Goal: Check status: Check status

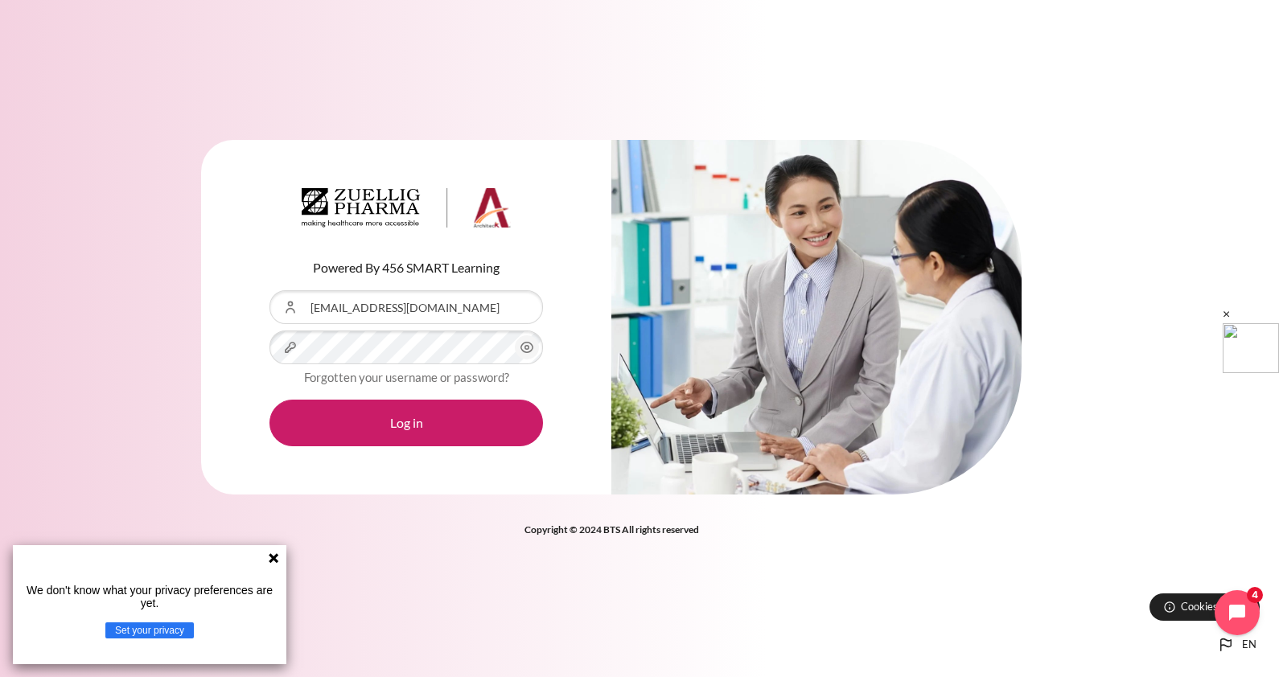
click at [269, 400] on button "Log in" at bounding box center [406, 423] width 274 height 47
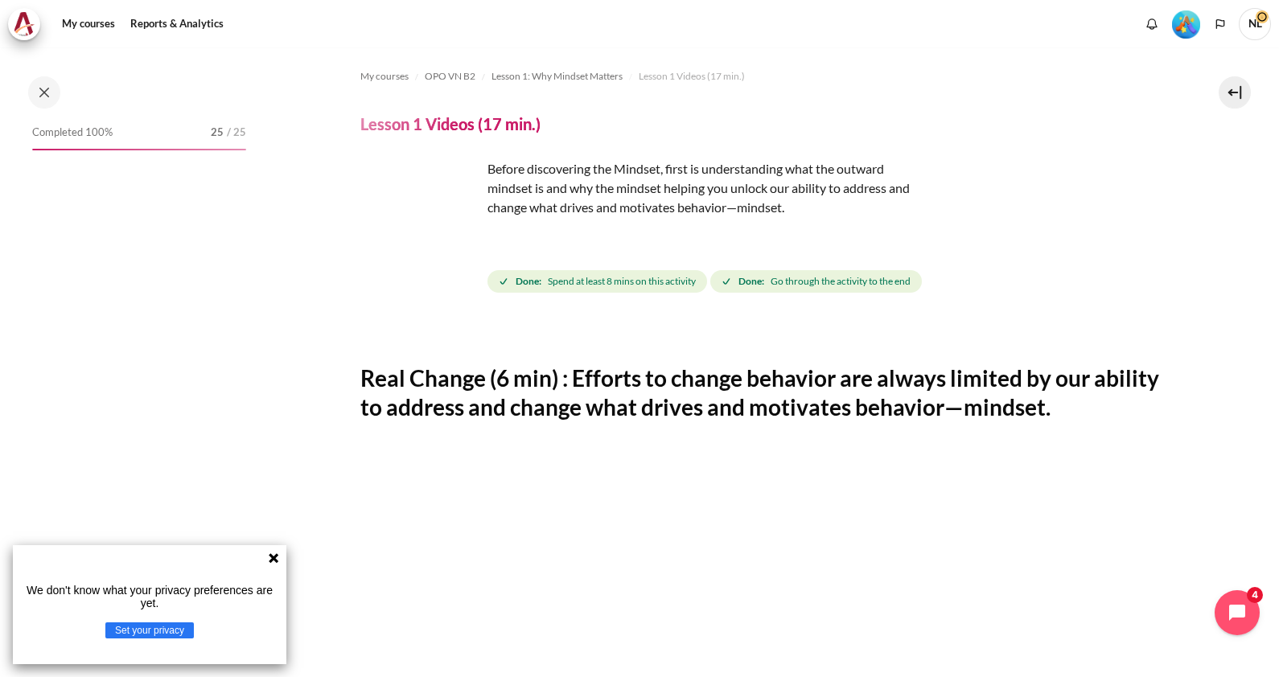
scroll to position [38, 0]
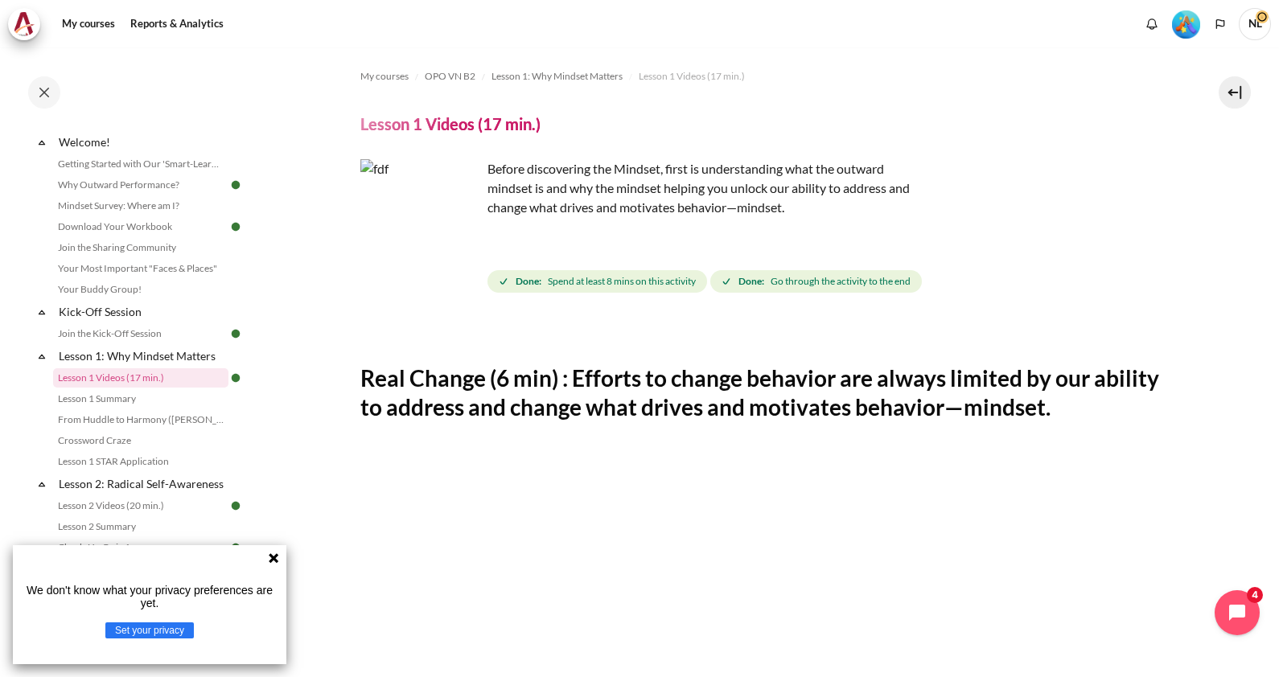
click at [276, 563] on icon at bounding box center [273, 558] width 13 height 13
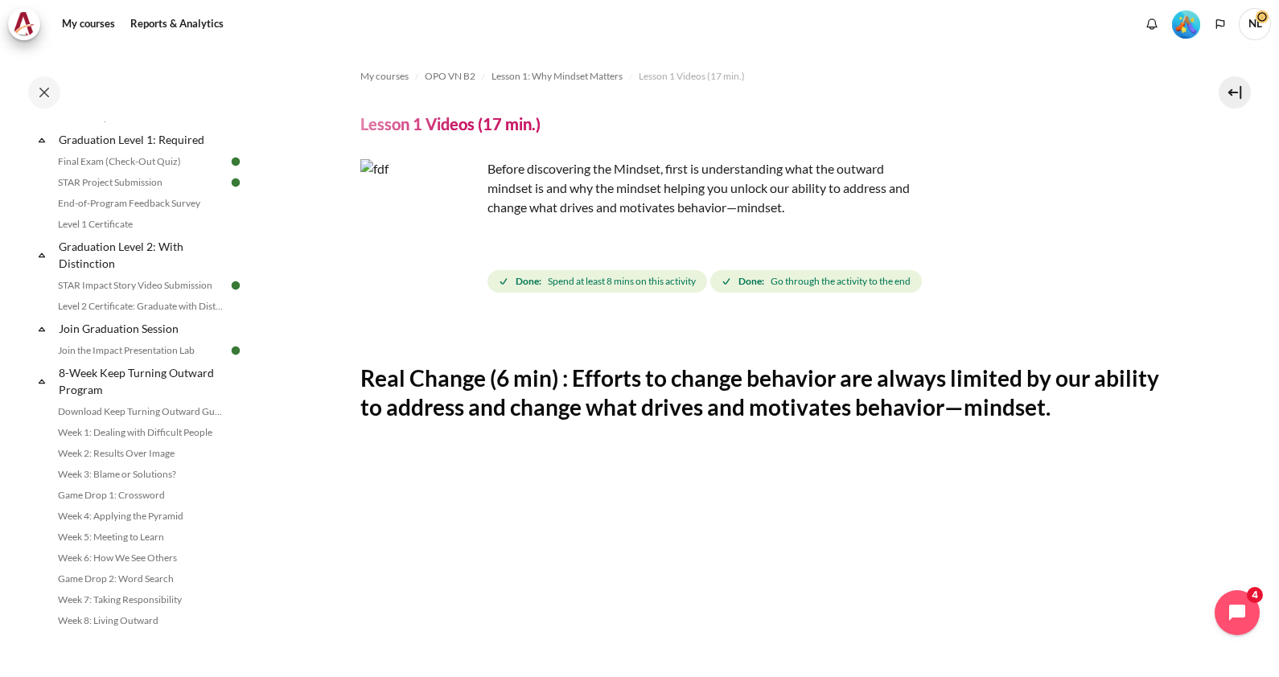
scroll to position [1789, 0]
click at [105, 310] on link "Level 2 Certificate: Graduate with Distinction" at bounding box center [140, 306] width 175 height 19
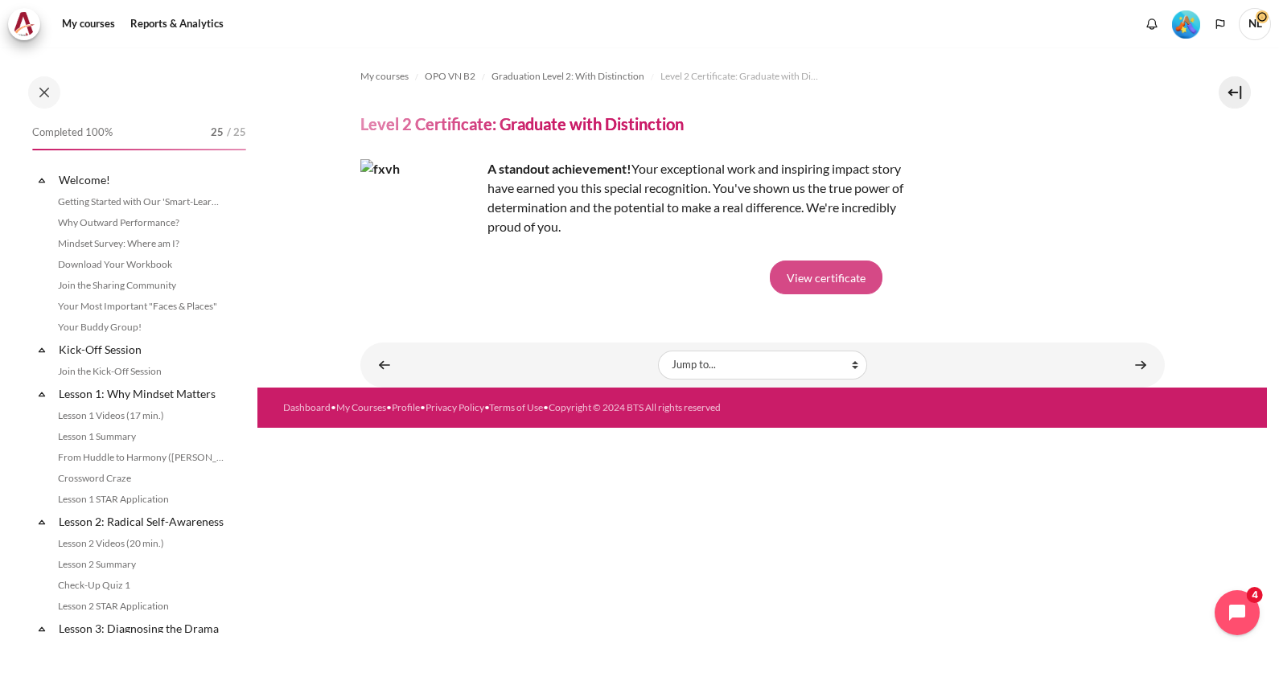
scroll to position [1719, 0]
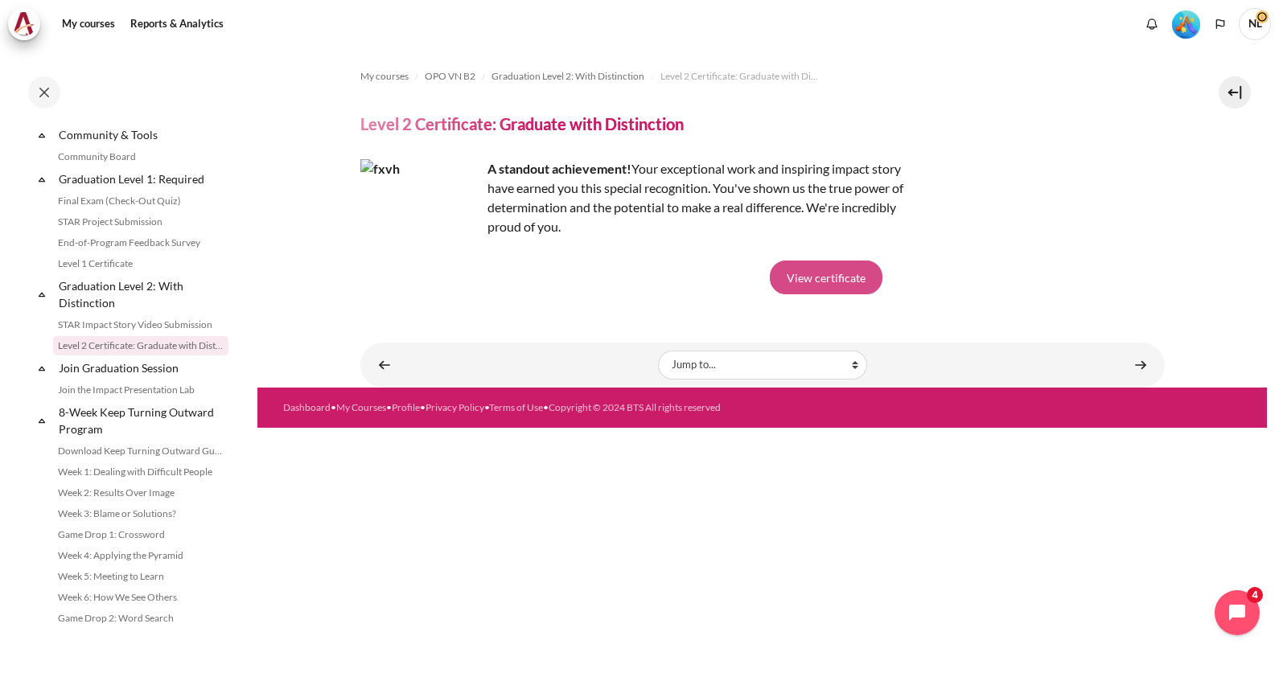
click at [847, 276] on link "View certificate" at bounding box center [826, 278] width 113 height 34
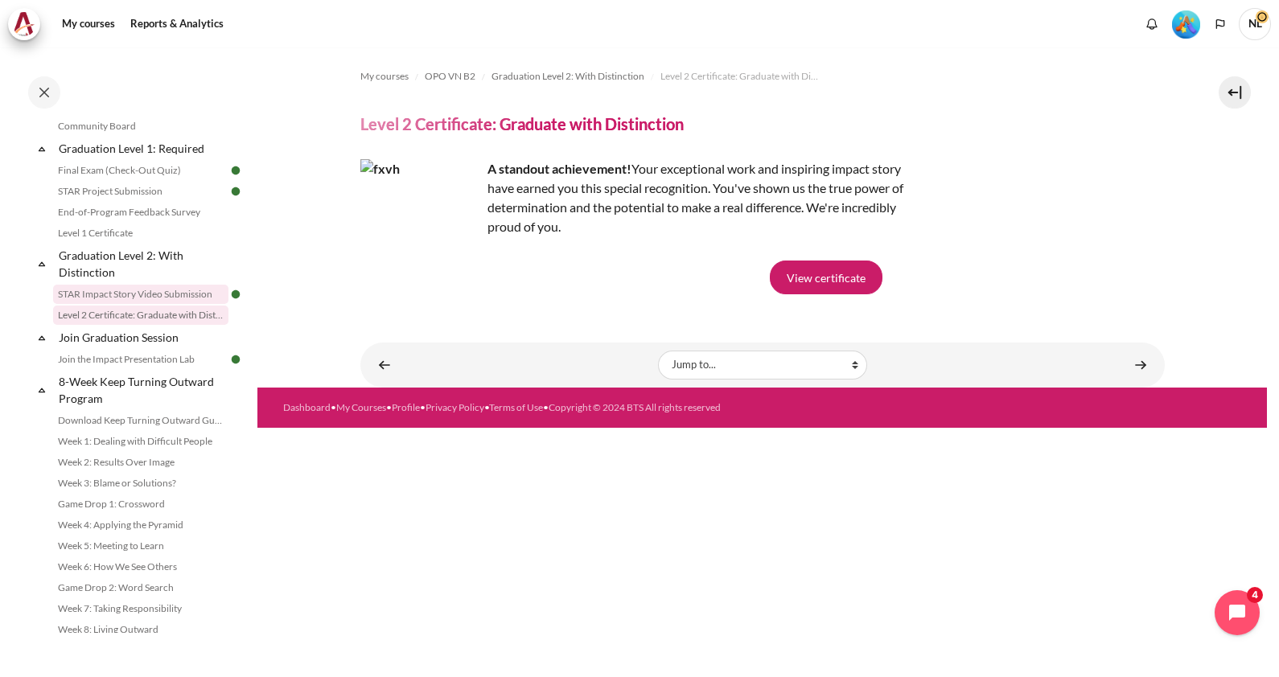
scroll to position [1749, 0]
